Goal: Transaction & Acquisition: Book appointment/travel/reservation

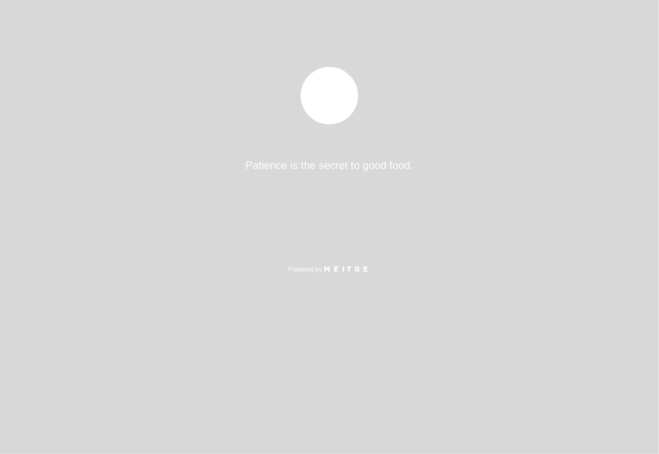
select select "es"
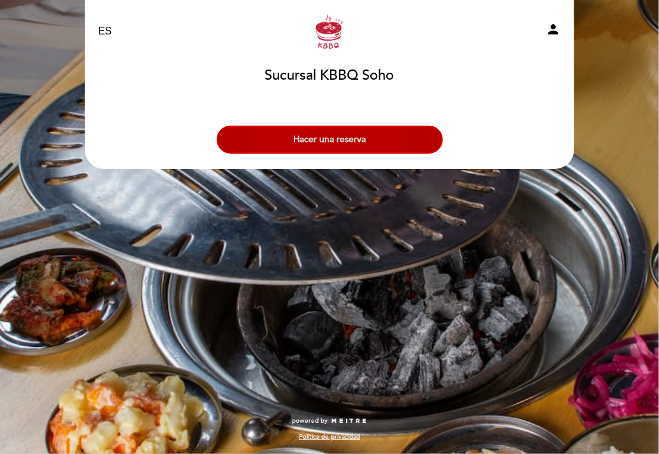
click at [313, 142] on button "Hacer una reserva" at bounding box center [330, 140] width 226 height 28
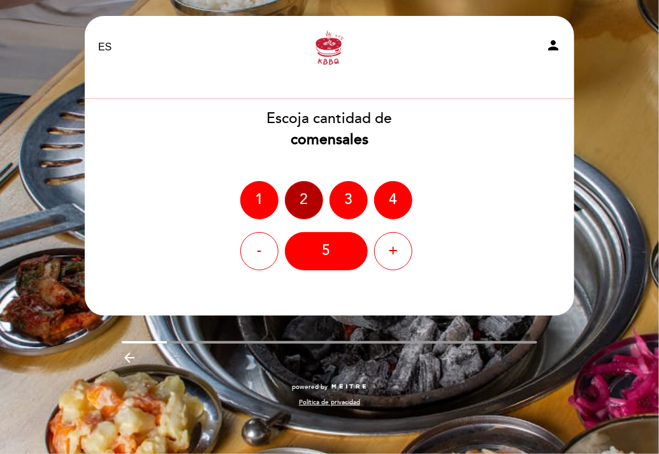
click at [309, 206] on div "2" at bounding box center [304, 200] width 38 height 38
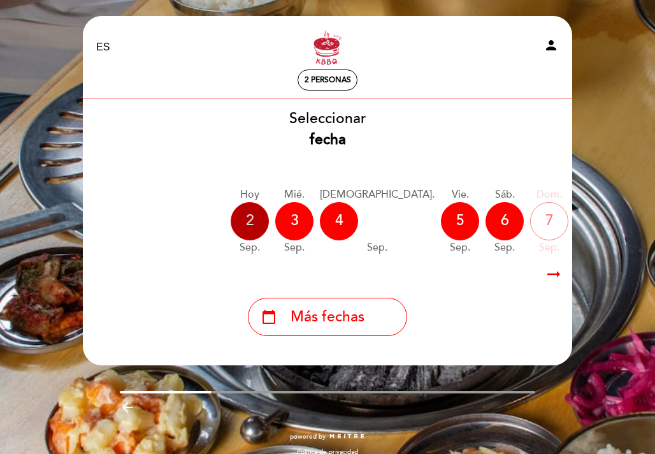
click at [265, 226] on div "2" at bounding box center [250, 221] width 38 height 38
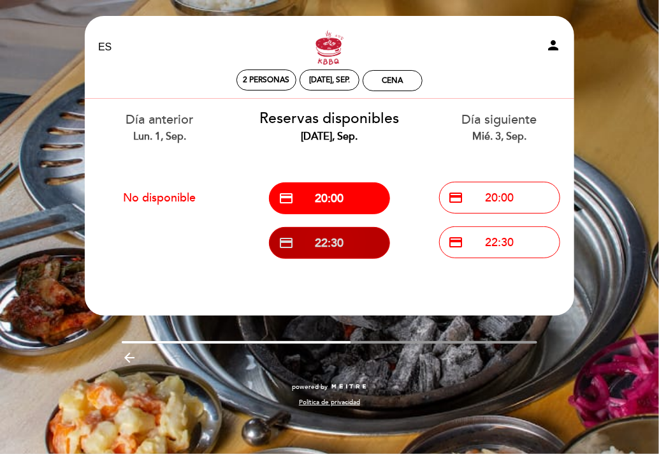
click at [333, 242] on button "credit_card 22:30" at bounding box center [329, 243] width 121 height 32
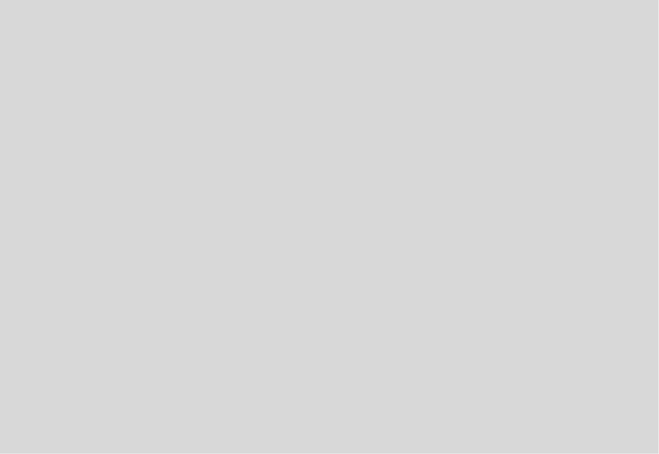
select select "es"
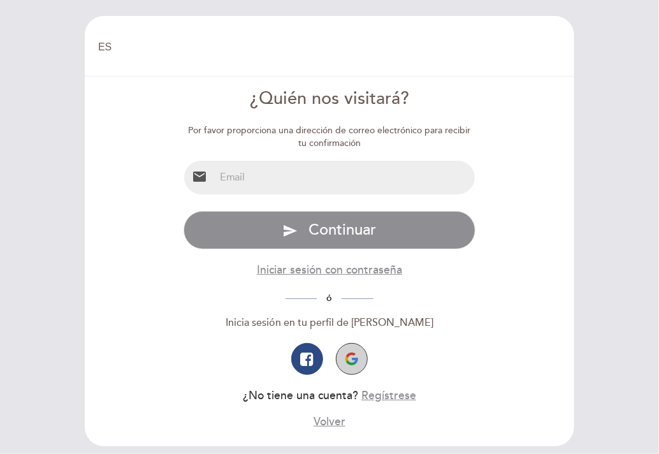
click at [358, 356] on button "button" at bounding box center [352, 359] width 32 height 32
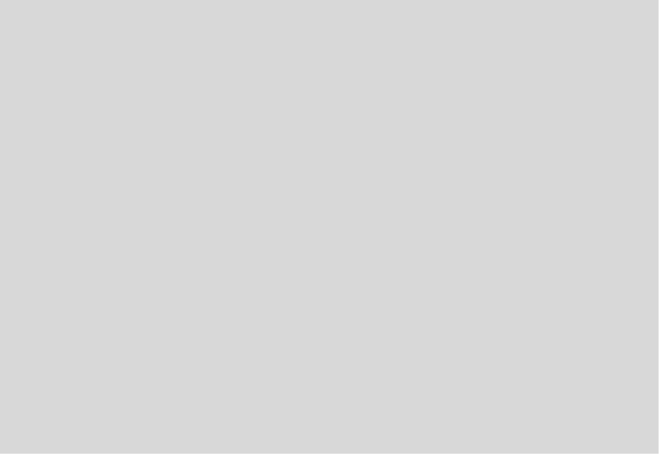
select select "es"
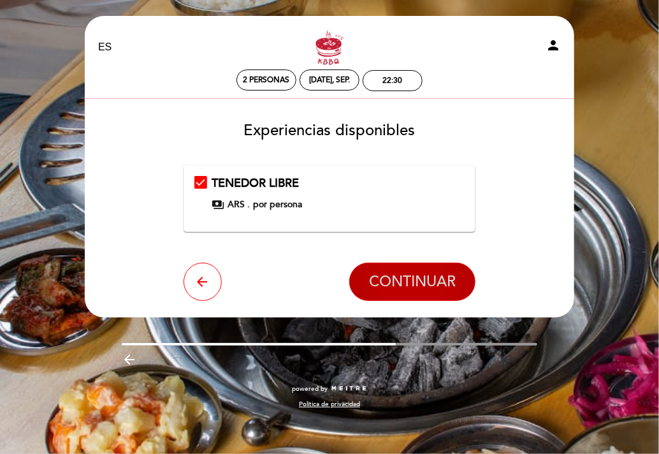
click at [382, 280] on span "CONTINUAR" at bounding box center [412, 282] width 87 height 18
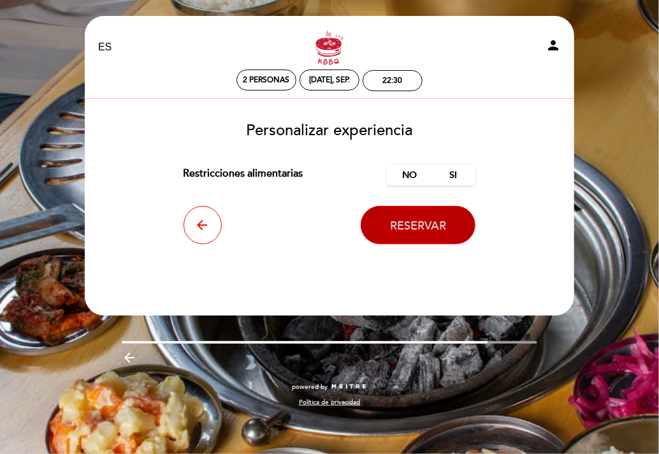
click at [414, 225] on span "Reservar" at bounding box center [418, 226] width 56 height 14
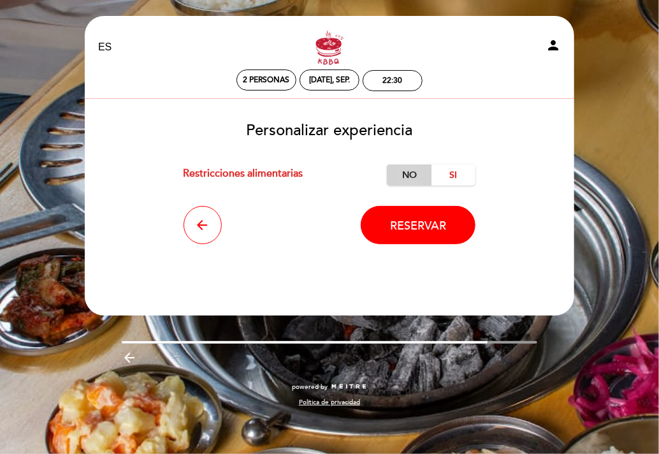
click at [403, 185] on label "No" at bounding box center [409, 174] width 45 height 21
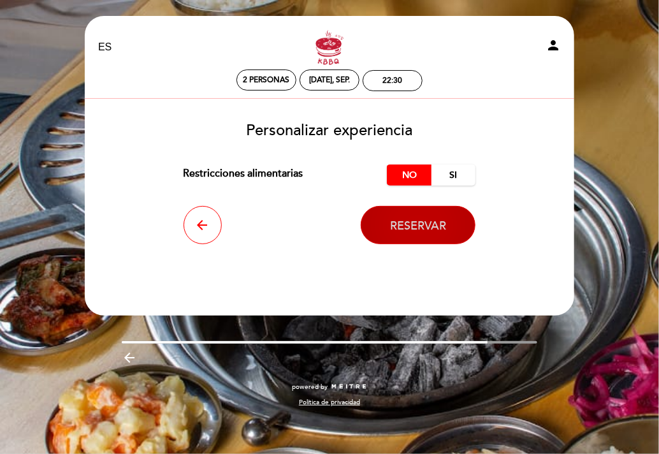
click at [416, 217] on button "Reservar" at bounding box center [418, 225] width 115 height 38
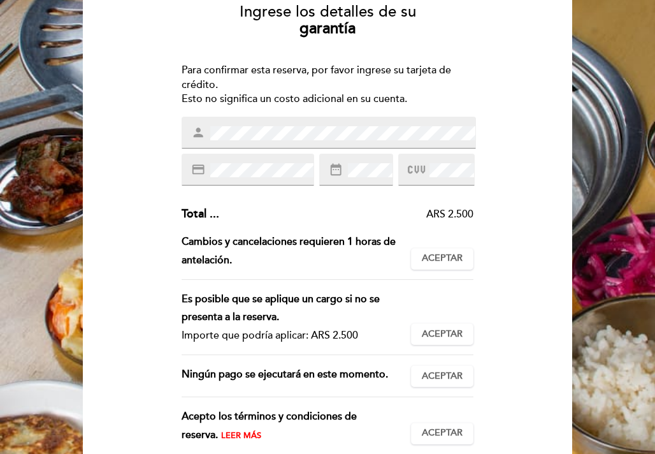
scroll to position [121, 0]
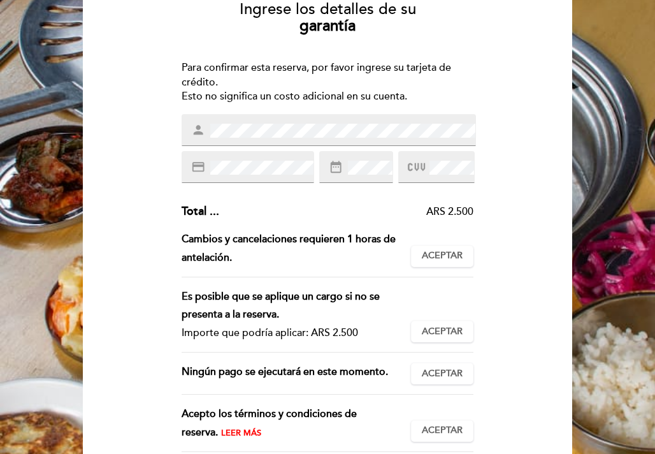
click at [258, 159] on div "credit_card" at bounding box center [248, 167] width 133 height 32
click at [469, 265] on button "Aceptar Aceptado" at bounding box center [442, 256] width 62 height 22
click at [447, 332] on span "Aceptar" at bounding box center [442, 331] width 41 height 13
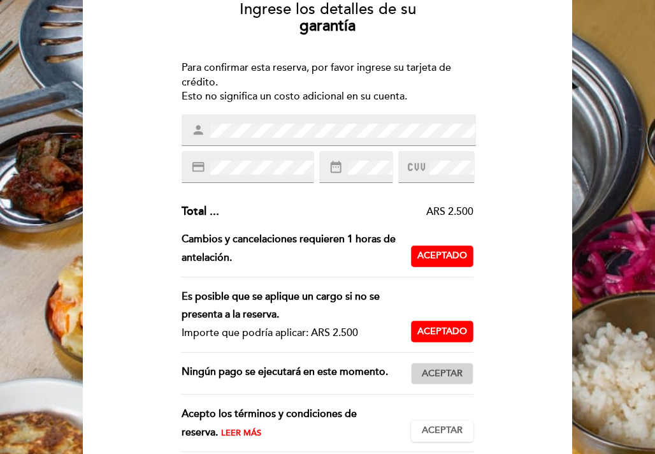
click at [451, 377] on span "Aceptar" at bounding box center [442, 373] width 41 height 13
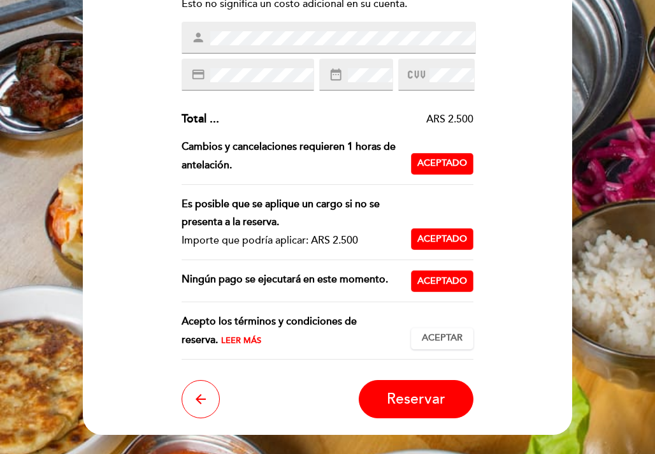
scroll to position [214, 0]
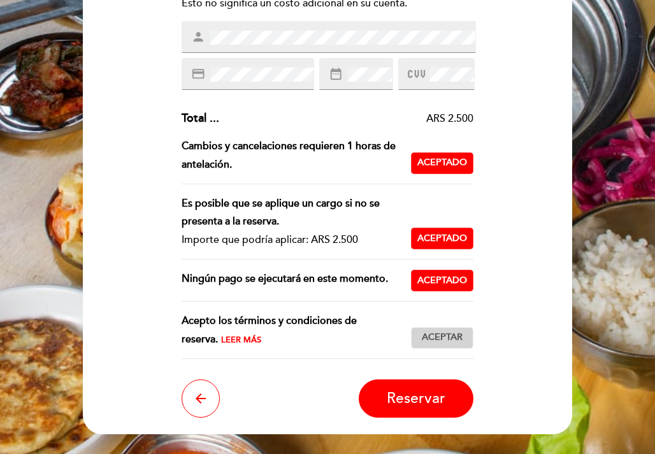
click at [444, 336] on span "Aceptar" at bounding box center [442, 337] width 41 height 13
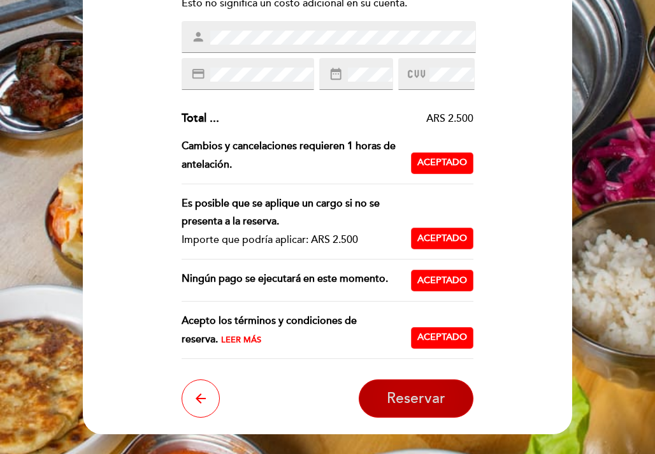
click at [411, 401] on span "Reservar" at bounding box center [416, 398] width 59 height 18
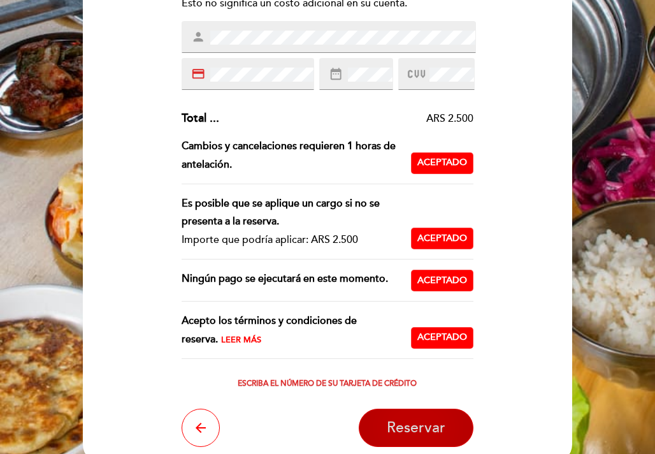
click at [403, 421] on span "Reservar" at bounding box center [416, 428] width 59 height 18
click at [419, 437] on button "Reservar" at bounding box center [416, 428] width 115 height 38
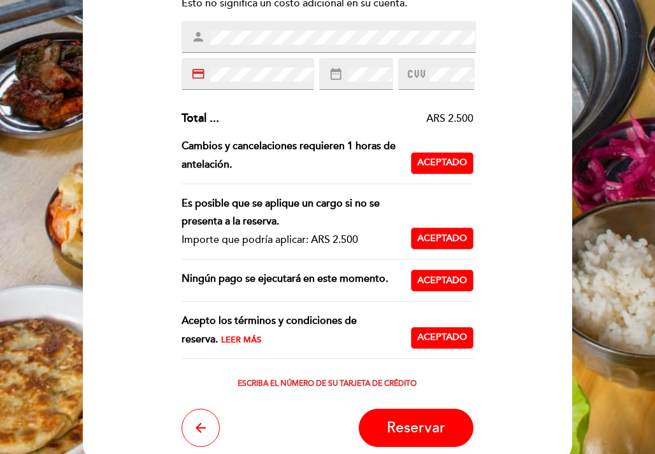
click at [252, 66] on div "credit_card" at bounding box center [248, 74] width 133 height 32
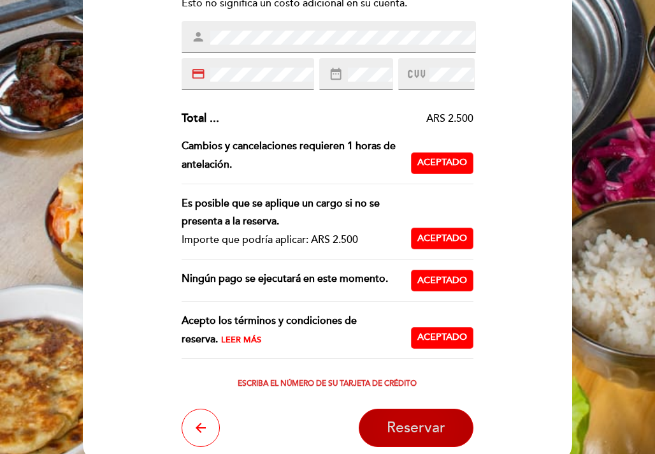
click at [427, 425] on span "Reservar" at bounding box center [416, 428] width 59 height 18
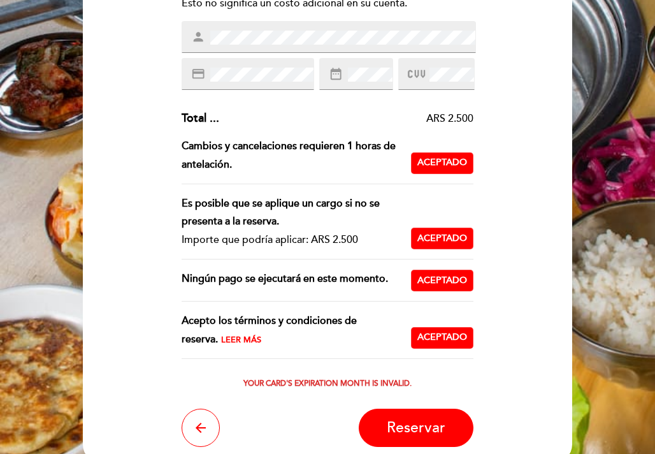
click at [328, 84] on div "date_range" at bounding box center [356, 74] width 74 height 32
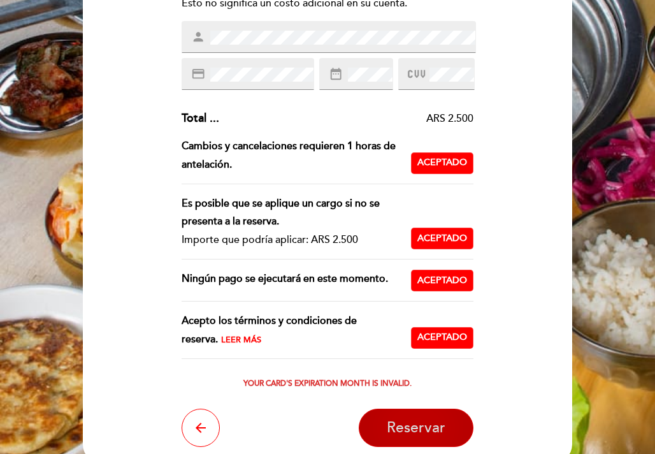
click at [430, 430] on span "Reservar" at bounding box center [416, 428] width 59 height 18
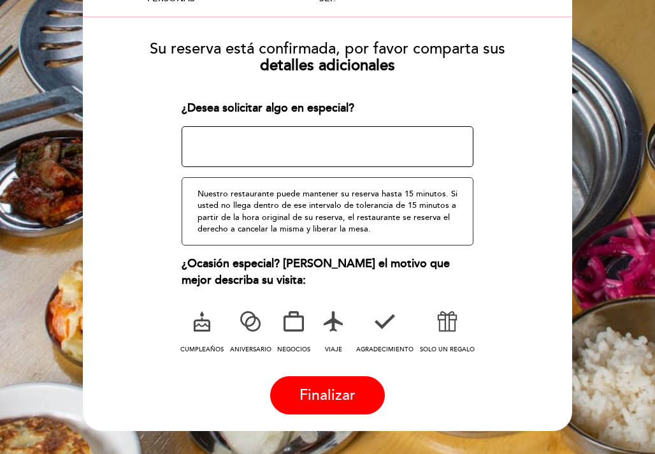
scroll to position [156, 0]
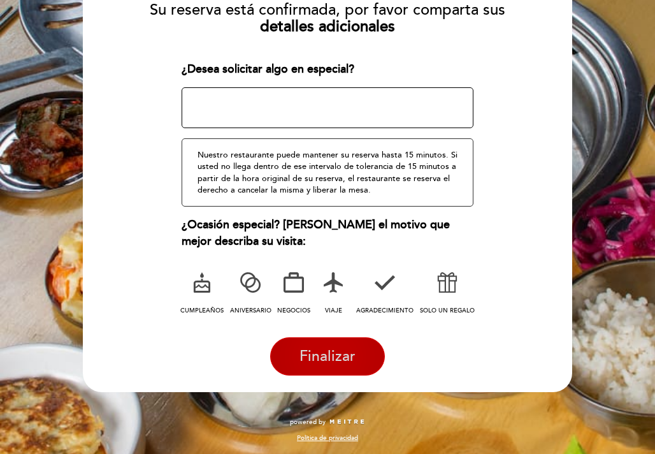
click at [342, 349] on span "Finalizar" at bounding box center [328, 356] width 56 height 18
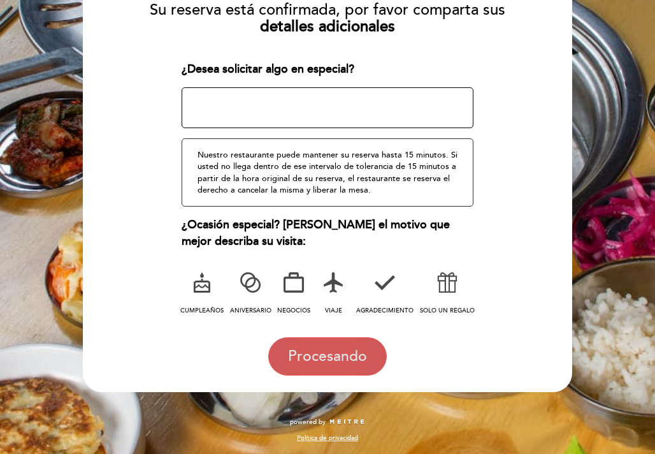
scroll to position [0, 0]
